Goal: Navigation & Orientation: Find specific page/section

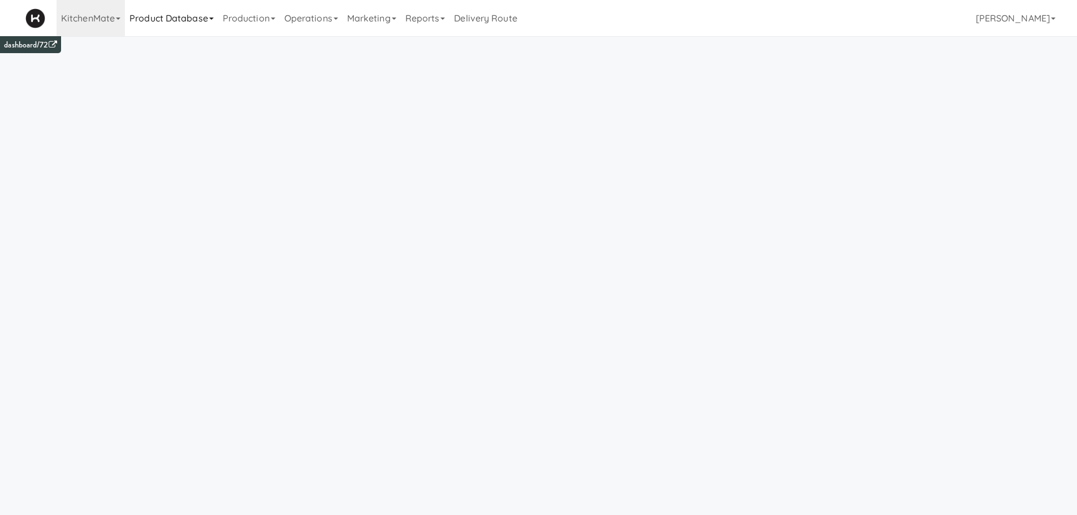
click at [160, 16] on link "Product Database" at bounding box center [171, 18] width 93 height 36
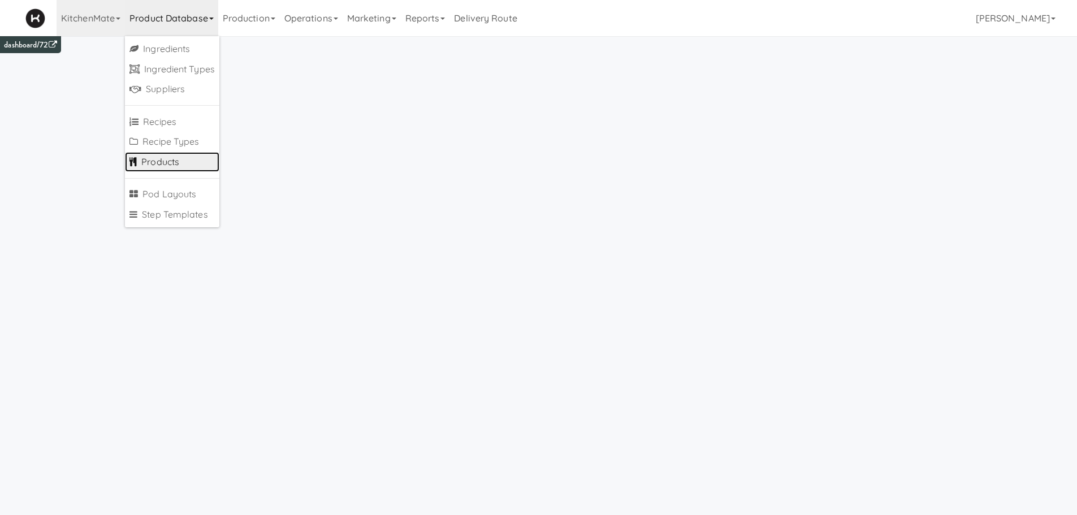
click at [150, 162] on link "Products" at bounding box center [172, 162] width 94 height 20
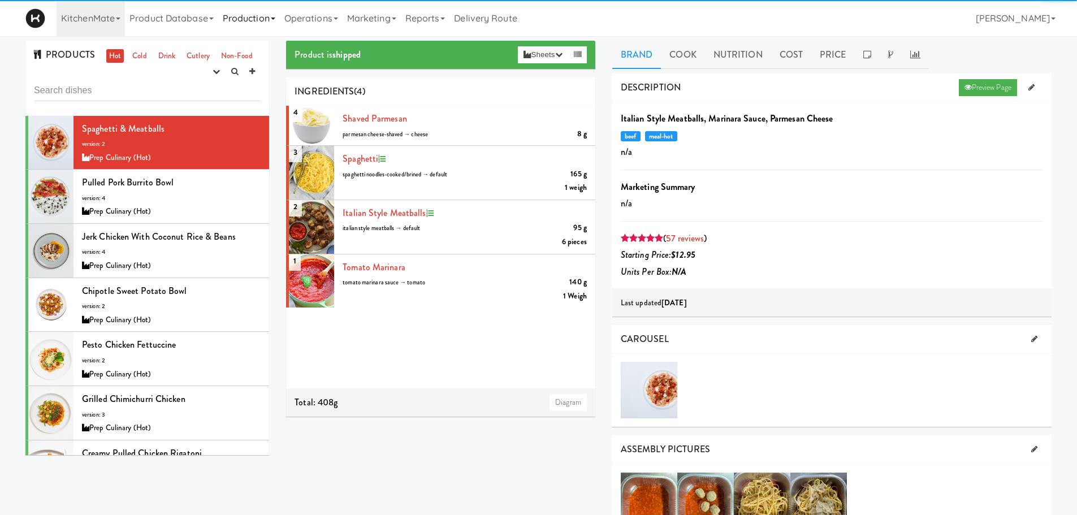
click at [263, 22] on link "Production" at bounding box center [249, 18] width 62 height 36
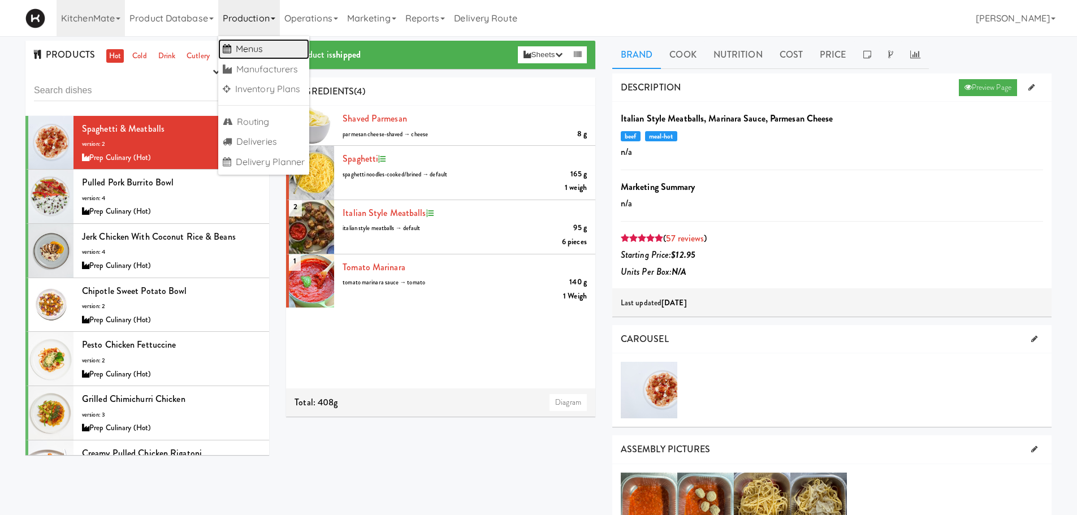
click at [258, 41] on link "Menus" at bounding box center [264, 49] width 92 height 20
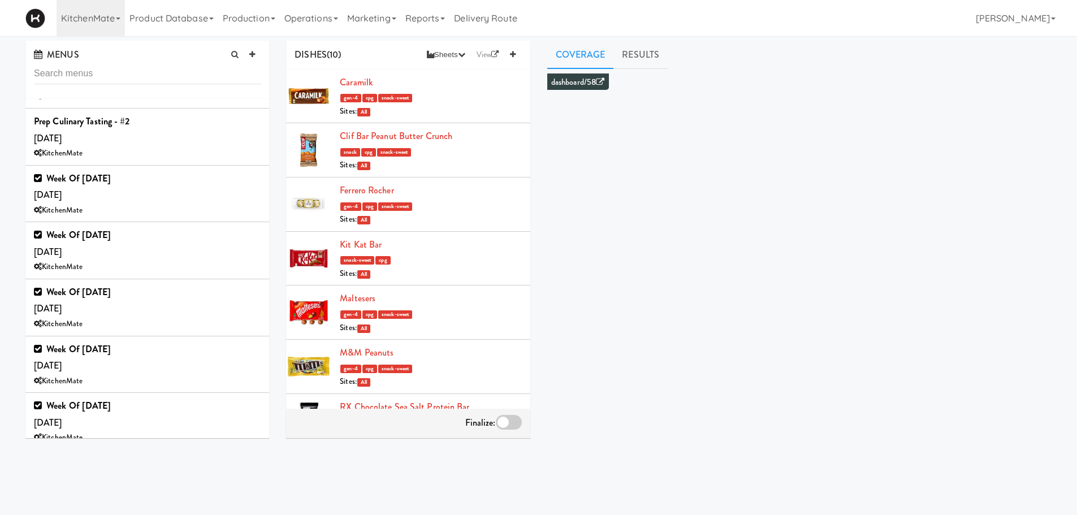
scroll to position [630, 0]
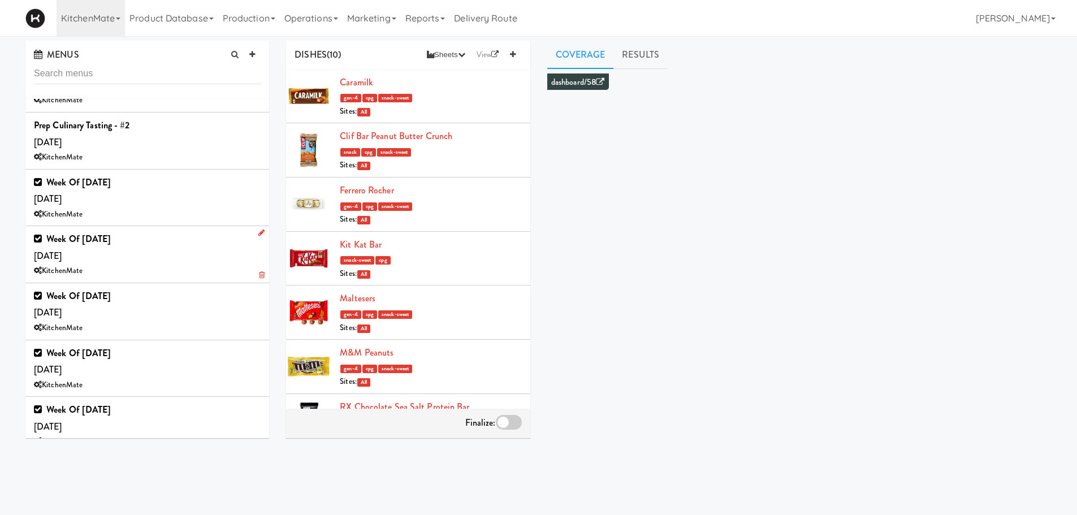
click at [146, 251] on div "Week of Sept 14th, 2025 Saturday, Sep 13 KitchenMate" at bounding box center [147, 254] width 227 height 47
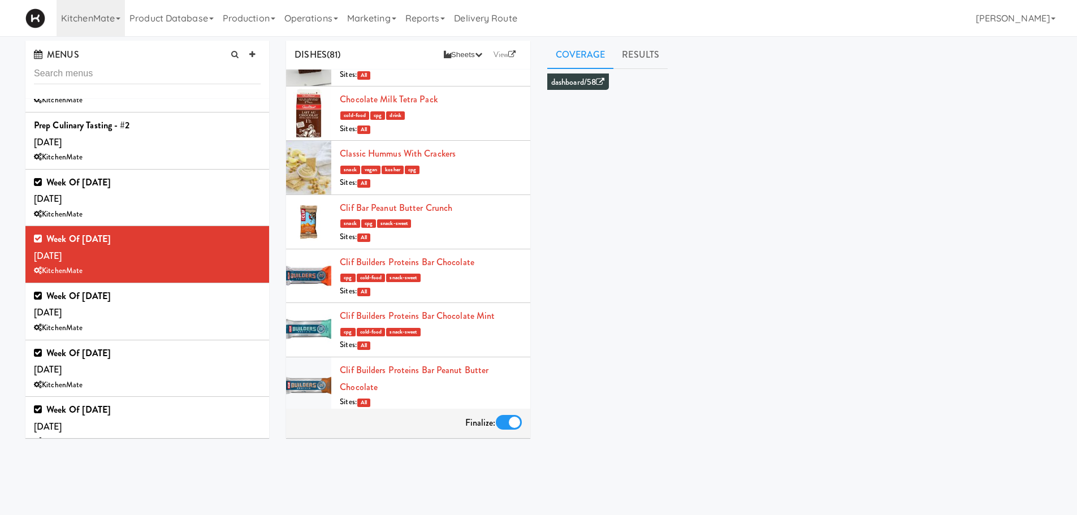
scroll to position [593, 0]
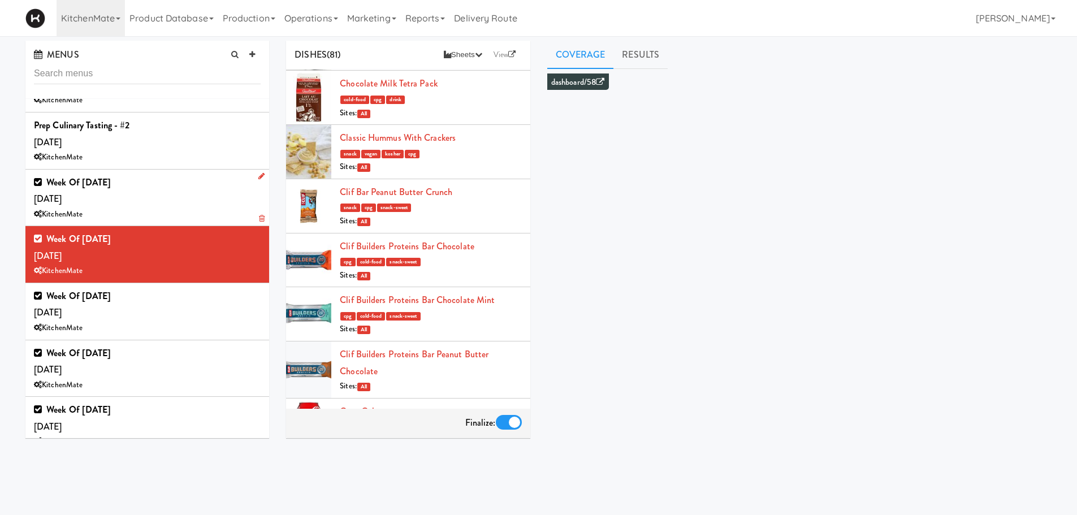
click at [101, 215] on div "KitchenMate" at bounding box center [147, 214] width 227 height 14
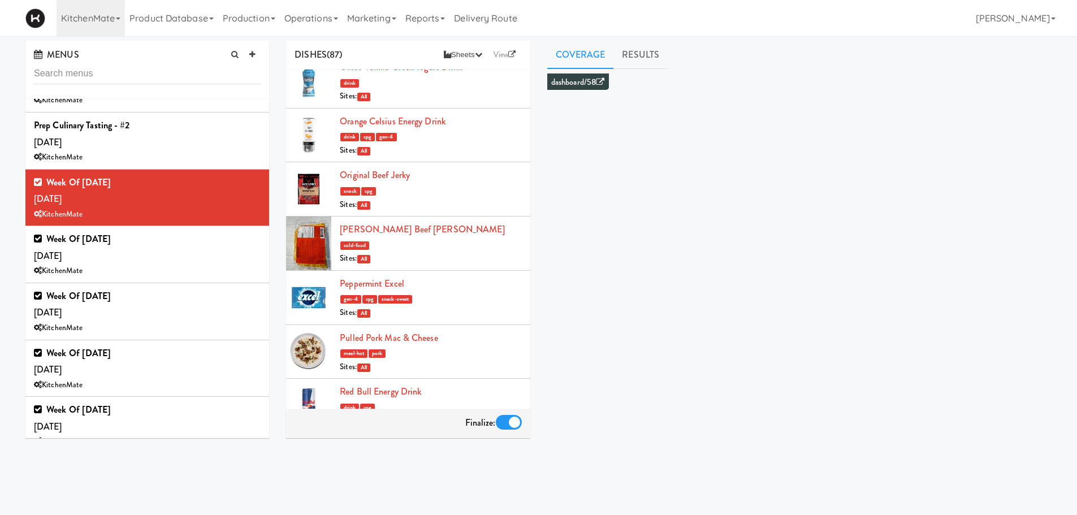
scroll to position [3391, 0]
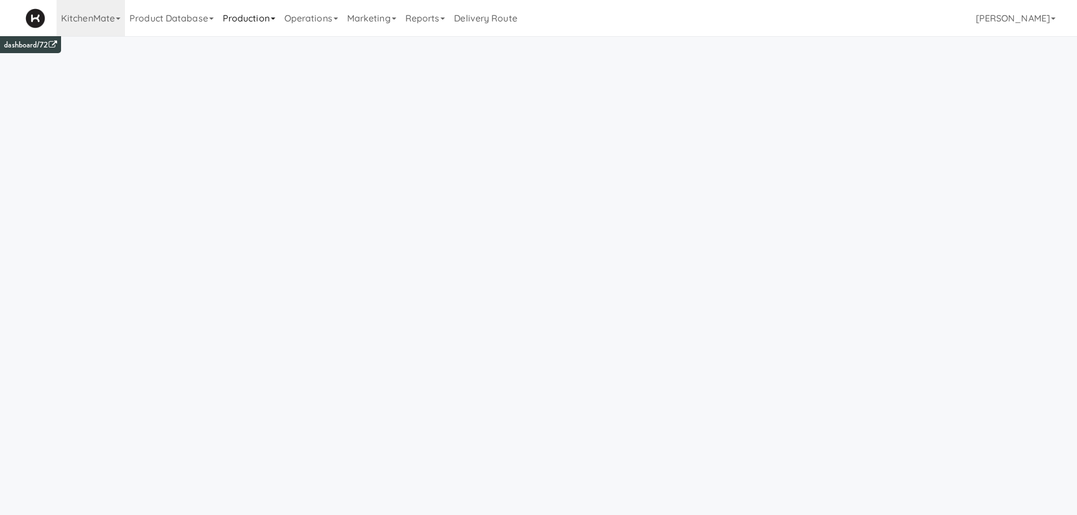
click at [245, 23] on link "Production" at bounding box center [249, 18] width 62 height 36
click at [247, 62] on link "Manufacturers" at bounding box center [264, 69] width 92 height 20
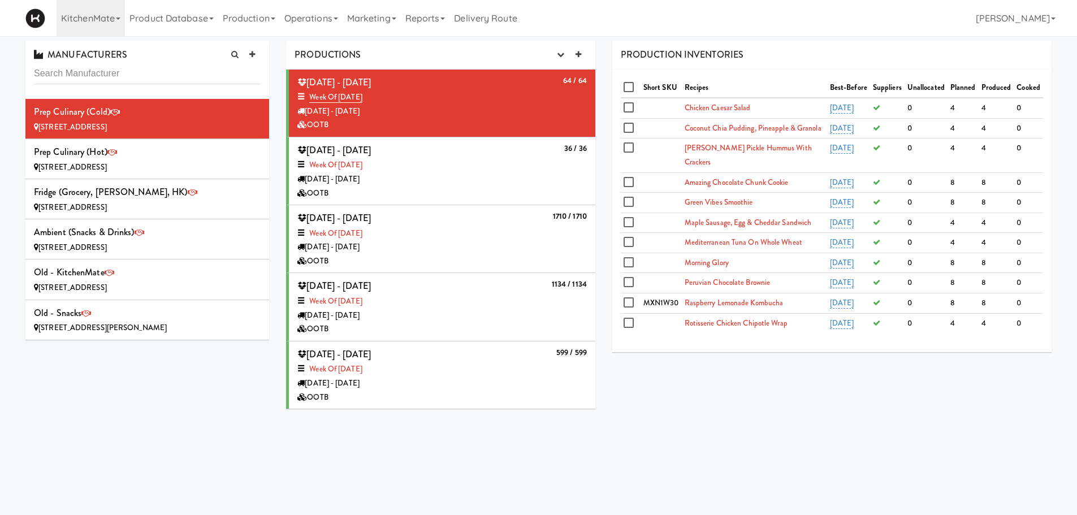
click at [453, 303] on div "Week of Sept 14th, 2025" at bounding box center [441, 301] width 289 height 14
